Goal: Task Accomplishment & Management: Manage account settings

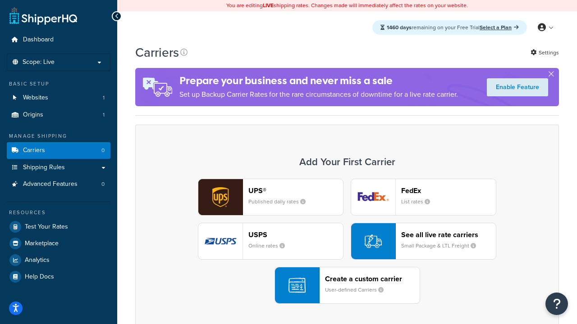
click at [347, 241] on div "UPS® Published daily rates FedEx List rates USPS Online rates See all live rate…" at bounding box center [347, 241] width 405 height 125
click at [448, 191] on header "FedEx" at bounding box center [448, 190] width 95 height 9
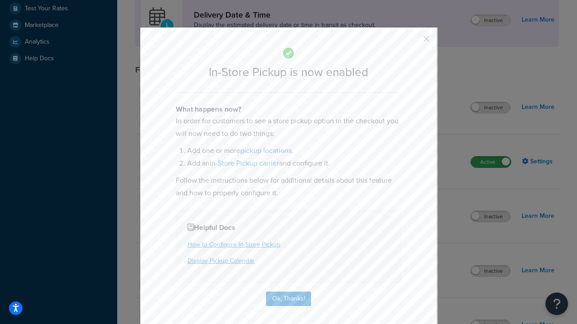
scroll to position [253, 0]
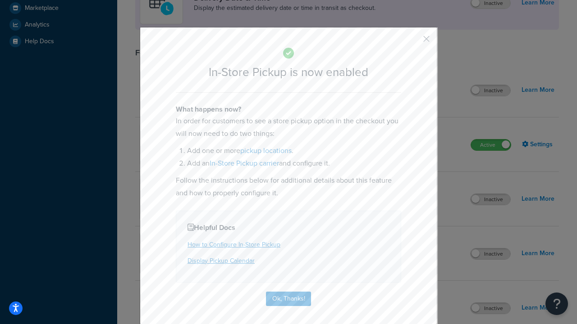
click at [413, 42] on button "button" at bounding box center [413, 42] width 2 height 2
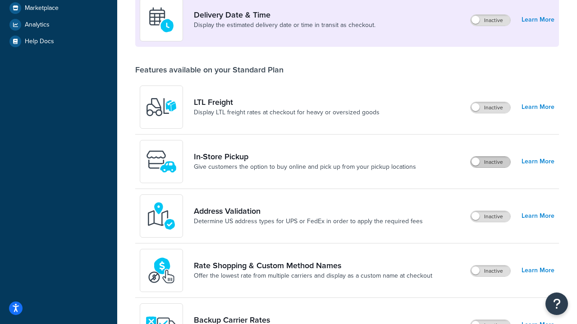
scroll to position [218, 0]
